Goal: Task Accomplishment & Management: Use online tool/utility

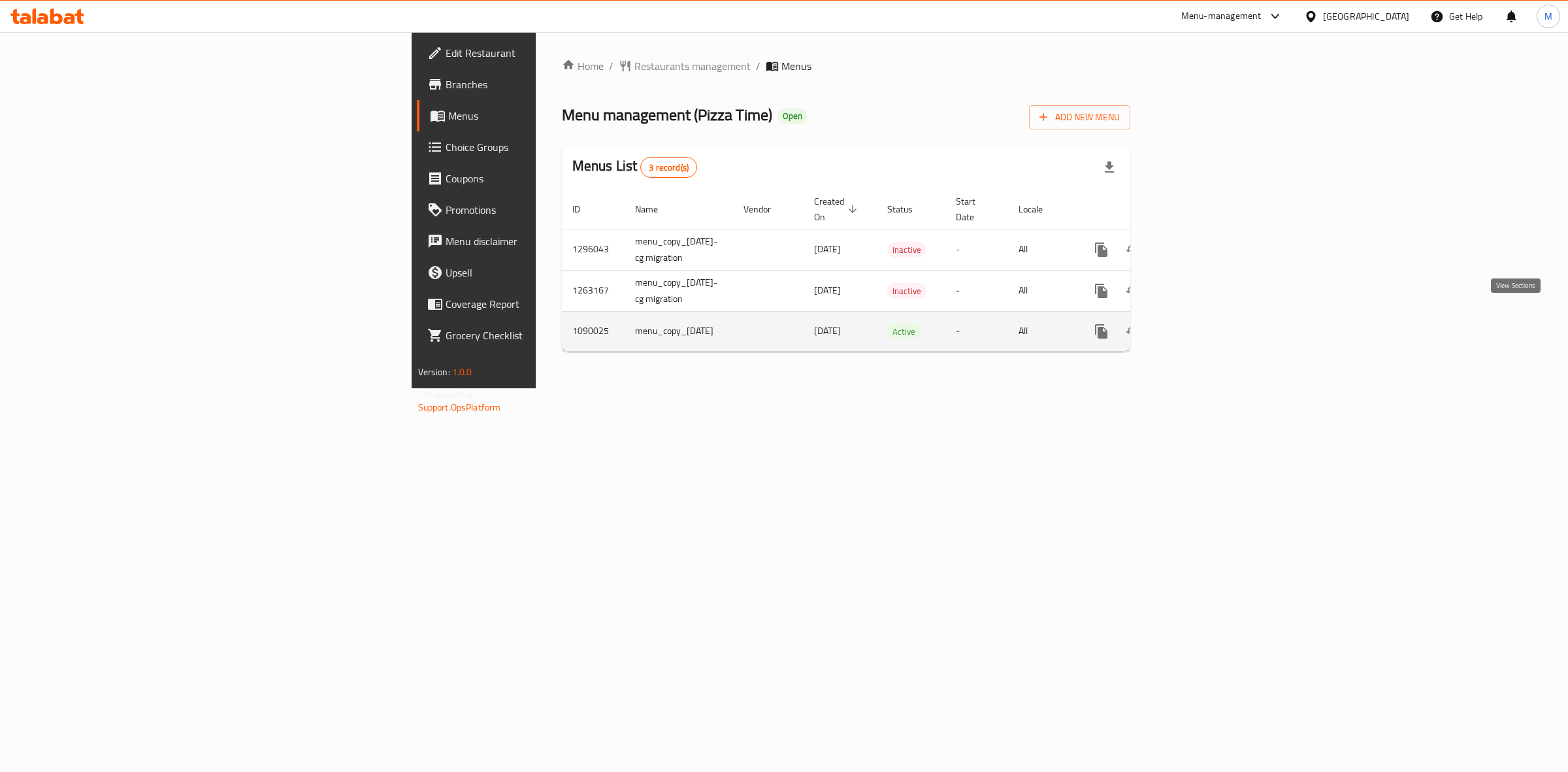
click at [1204, 323] on icon "enhanced table" at bounding box center [1195, 331] width 16 height 16
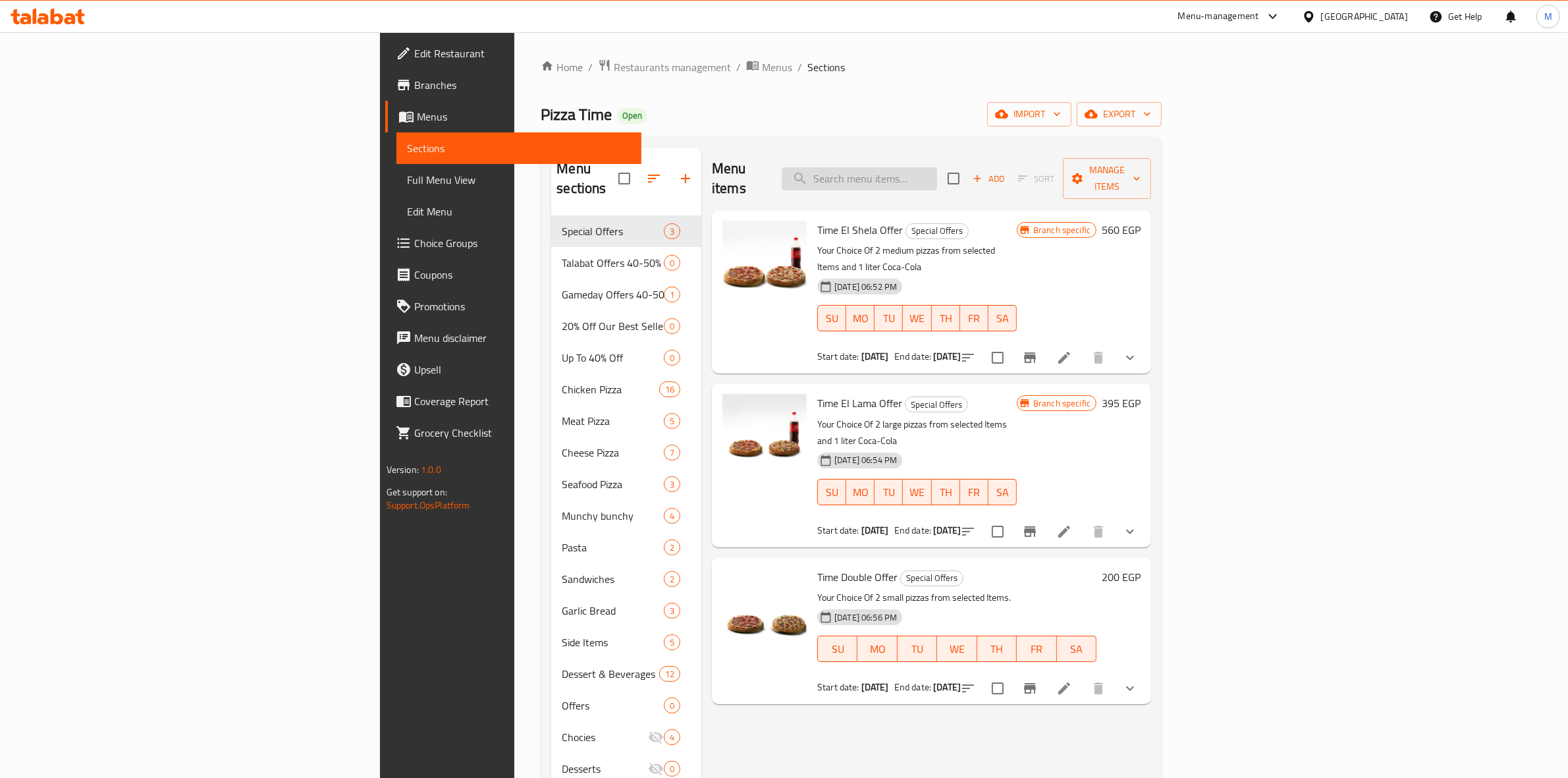
click at [938, 179] on input "search" at bounding box center [859, 179] width 155 height 23
paste input "offer pizza 2"
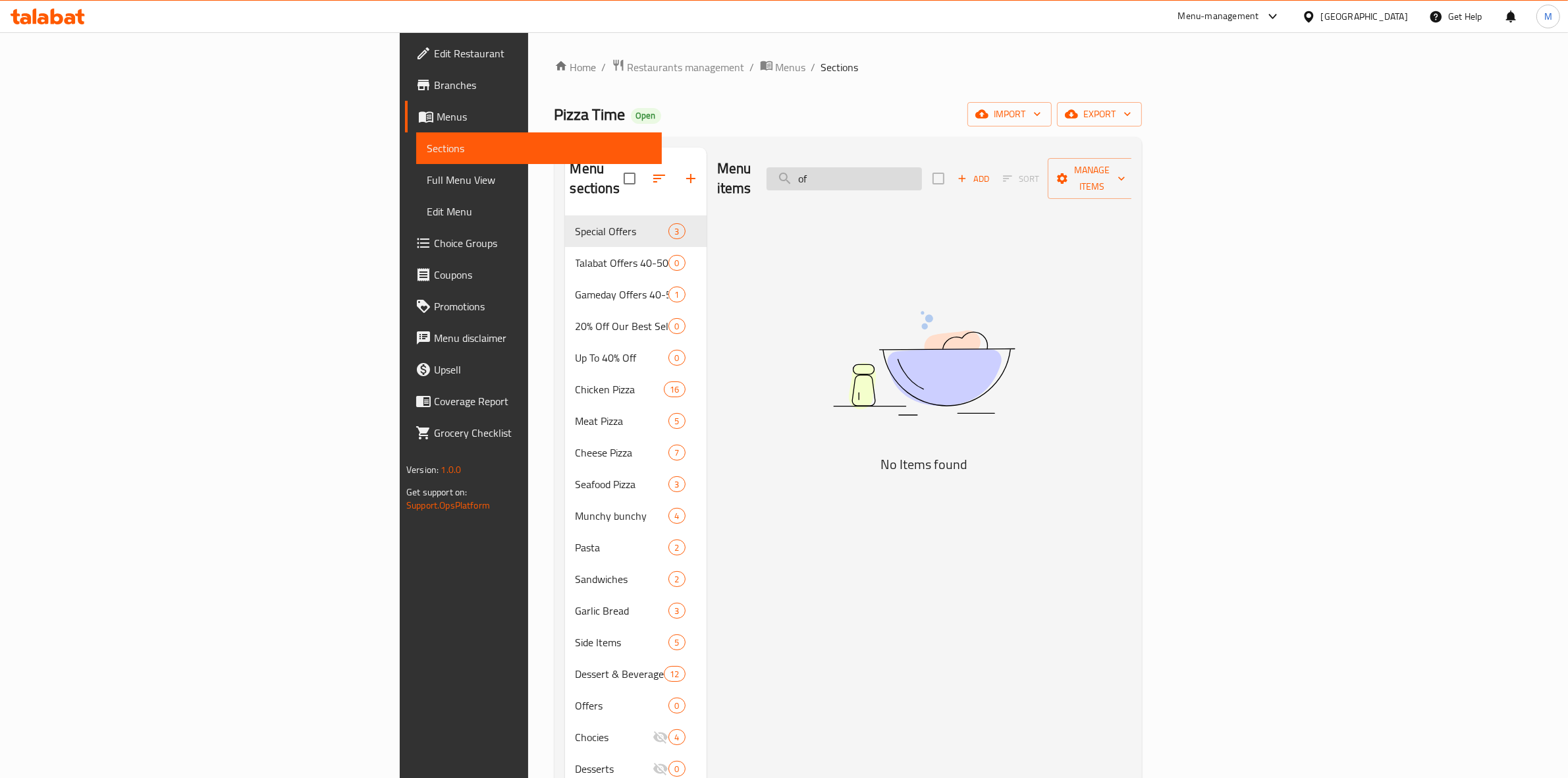
type input "o"
type input "p"
paste input "Offer 1"
paste input "Time triple"
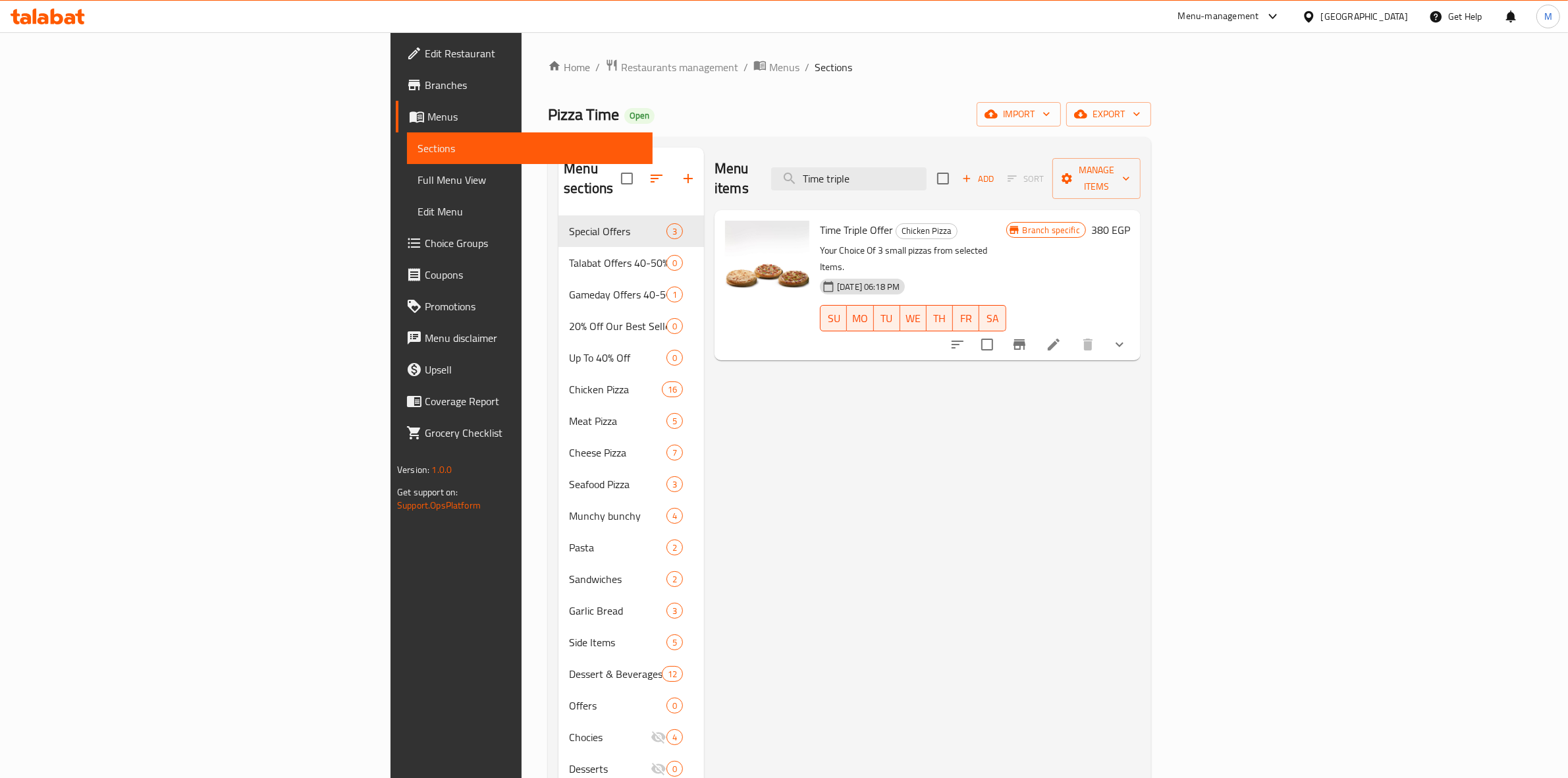
type input "Time triple"
